Goal: Answer question/provide support: Share knowledge or assist other users

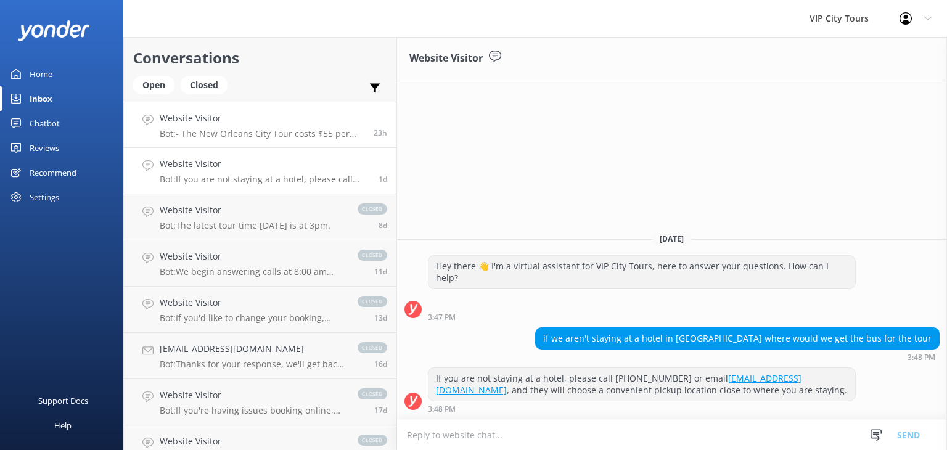
click at [263, 131] on p "Bot: - The New Orleans City Tour costs $55 per adult and $35 per child. For mor…" at bounding box center [262, 133] width 205 height 11
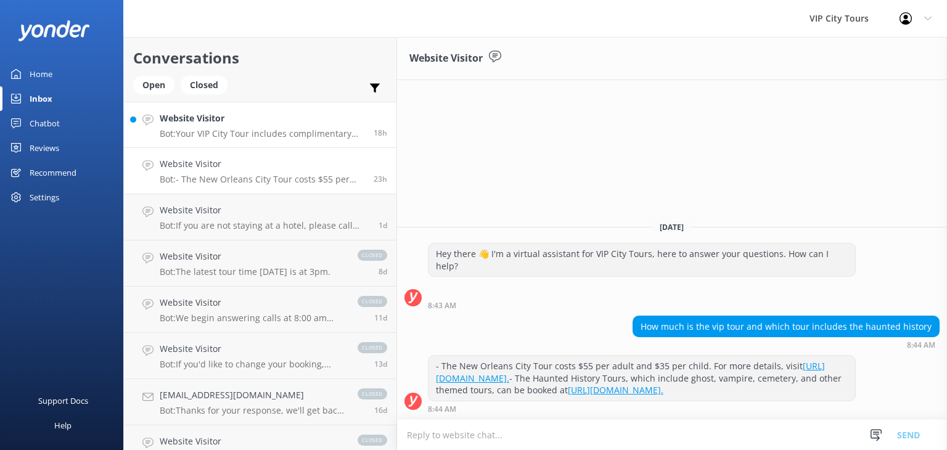
click at [315, 135] on p "Bot: Your VIP City Tour includes complimentary hotel pickups. If you are not st…" at bounding box center [262, 133] width 205 height 11
